Goal: Information Seeking & Learning: Find specific fact

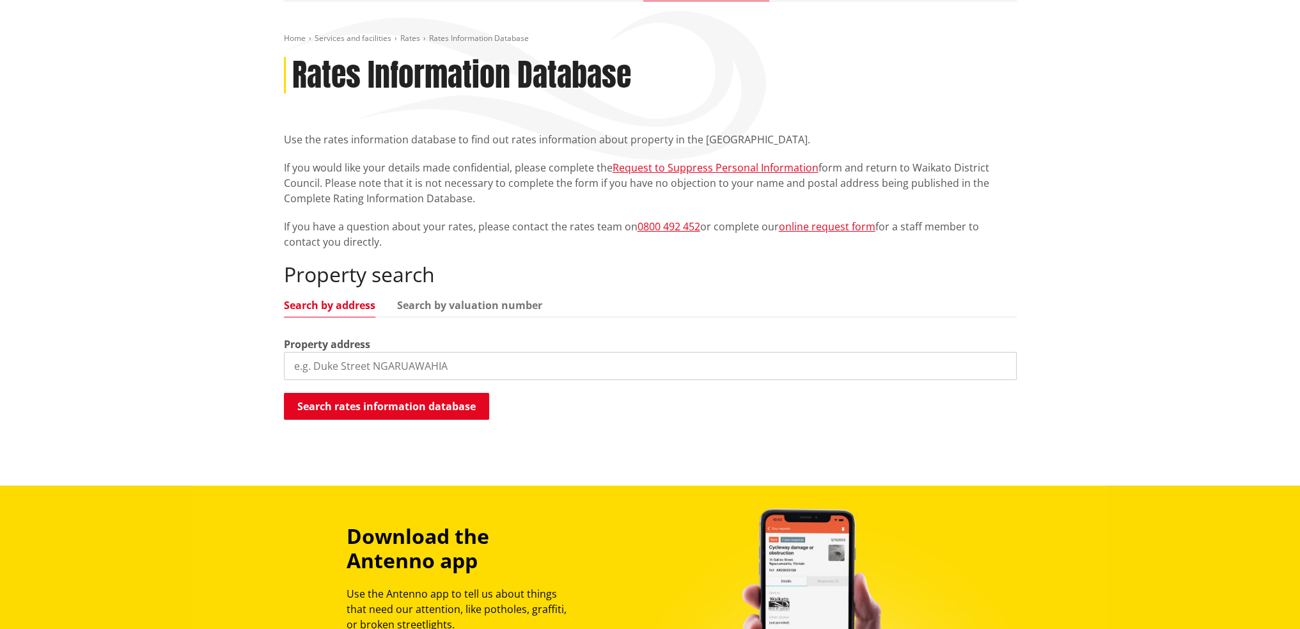
scroll to position [127, 0]
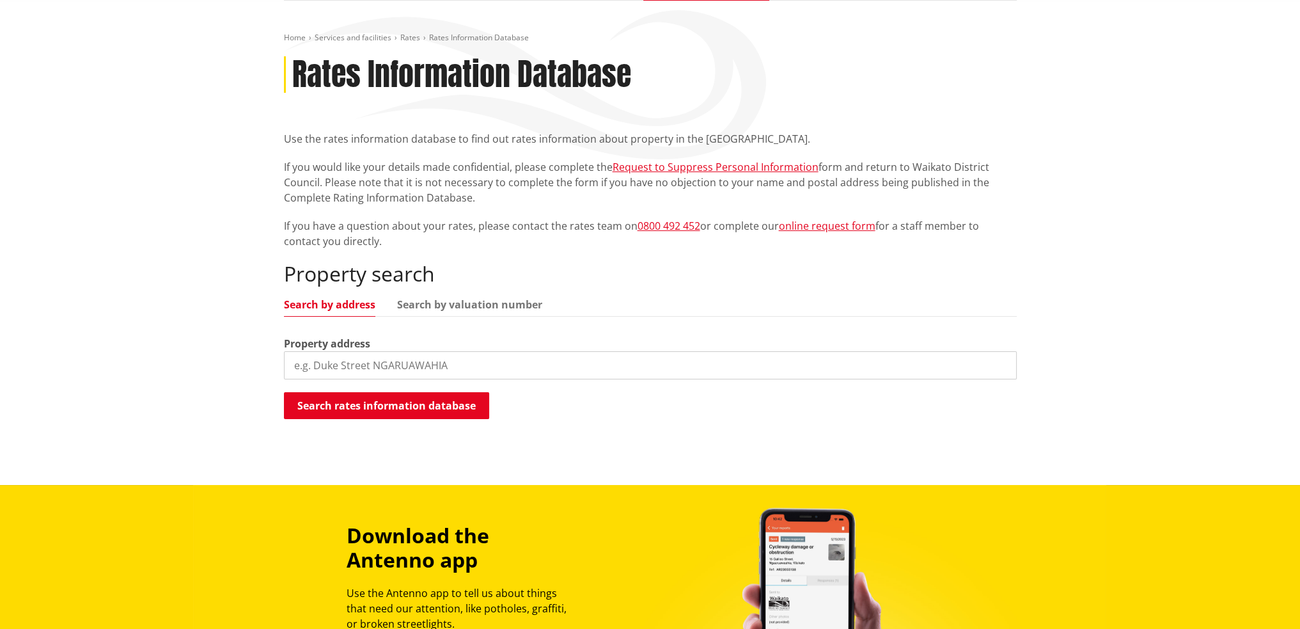
click at [368, 363] on input "search" at bounding box center [650, 365] width 733 height 28
type input "3578 state highway 23"
click at [381, 402] on button "Search rates information database" at bounding box center [386, 405] width 205 height 27
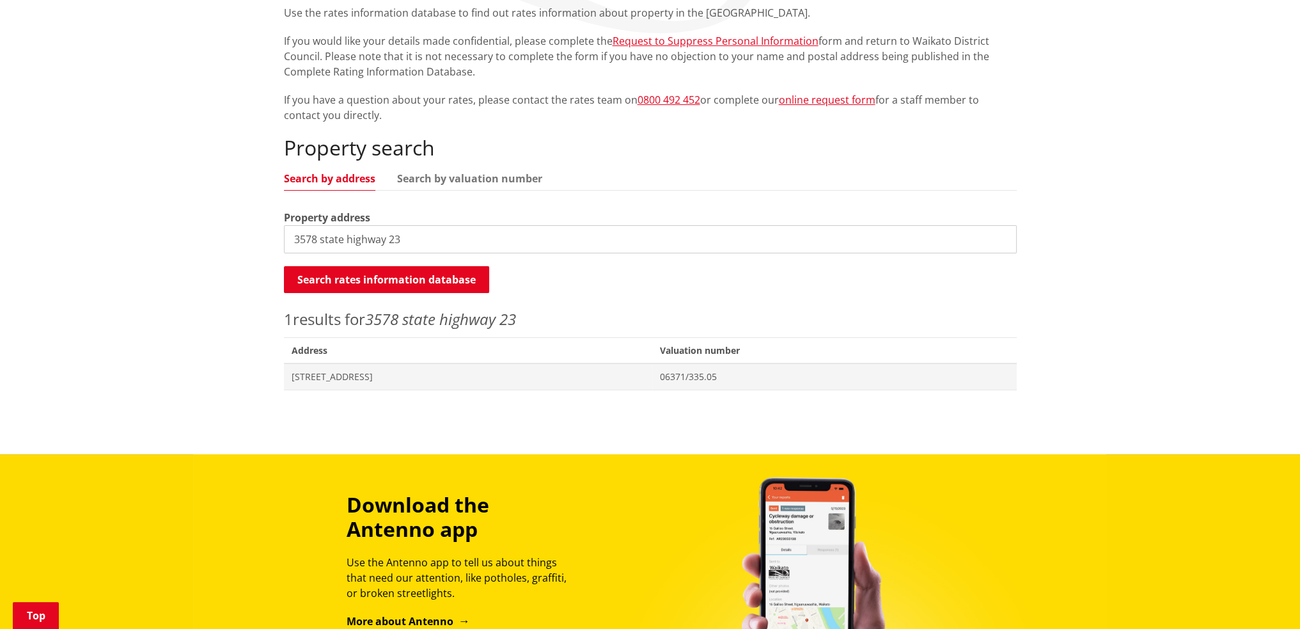
scroll to position [255, 0]
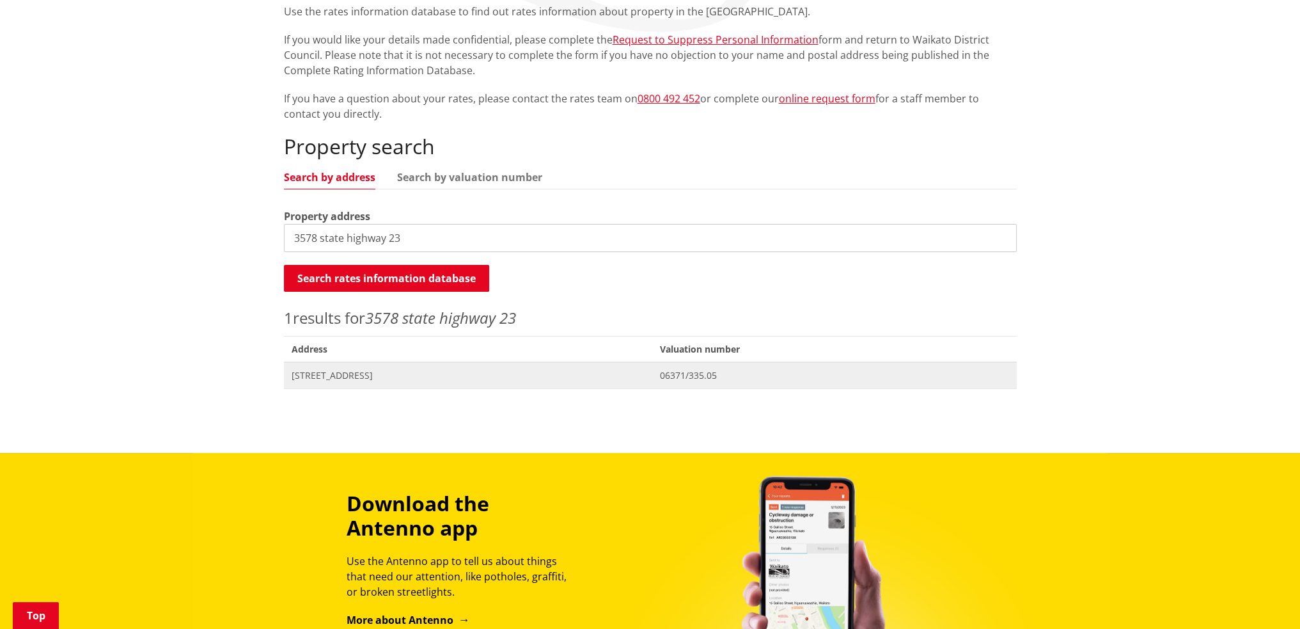
click at [345, 373] on span "3578 State Highway 23 TE UKU" at bounding box center [469, 375] width 354 height 13
